Goal: Task Accomplishment & Management: Manage account settings

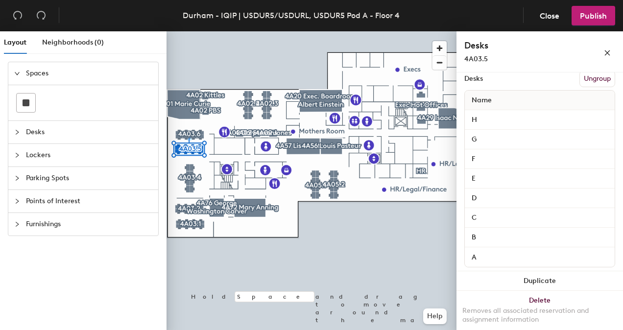
scroll to position [147, 0]
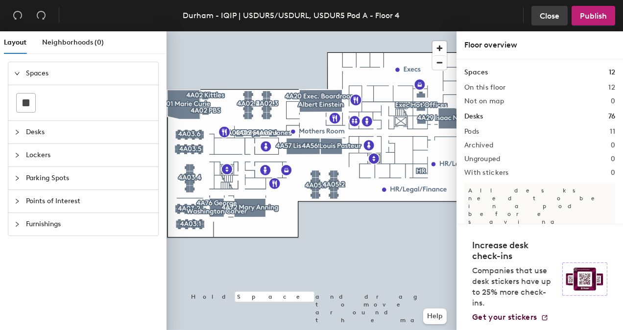
click at [544, 16] on span "Close" at bounding box center [549, 15] width 20 height 9
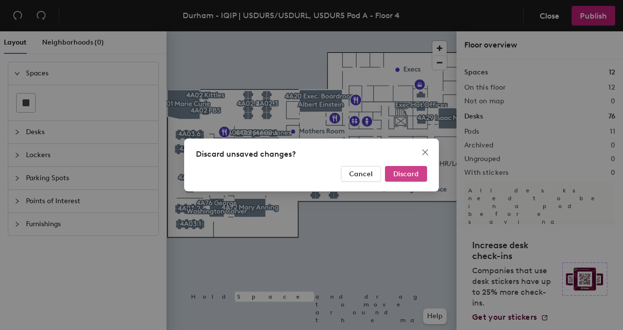
click at [413, 173] on span "Discard" at bounding box center [405, 174] width 25 height 8
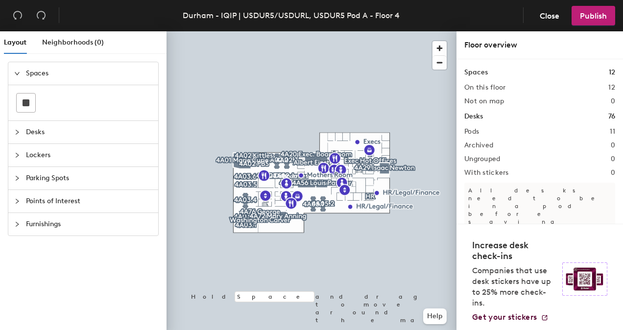
click at [22, 130] on div at bounding box center [20, 132] width 12 height 11
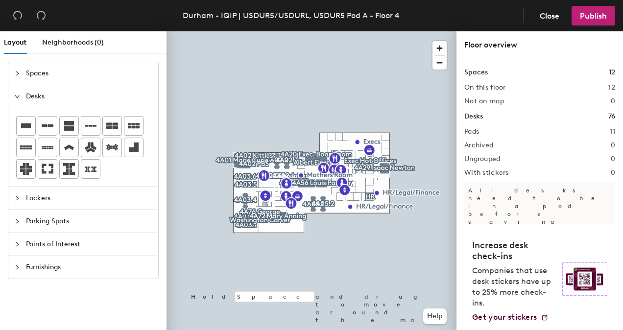
click at [20, 94] on icon "expanded" at bounding box center [17, 97] width 6 height 6
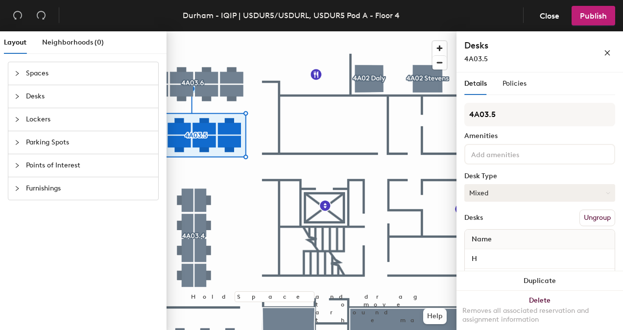
click at [519, 186] on button "Mixed" at bounding box center [539, 193] width 151 height 18
click at [506, 219] on div "Assigned" at bounding box center [514, 223] width 98 height 15
click at [586, 15] on span "Publish" at bounding box center [593, 15] width 27 height 9
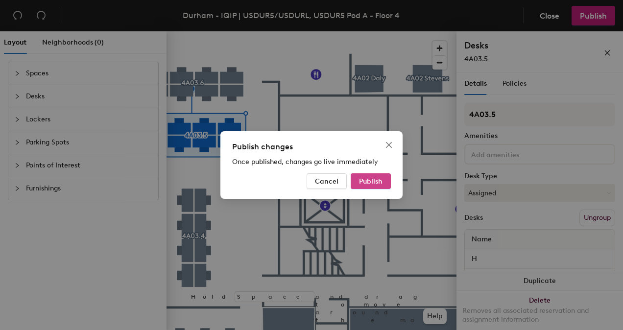
click at [378, 183] on span "Publish" at bounding box center [370, 181] width 23 height 8
